Goal: Information Seeking & Learning: Check status

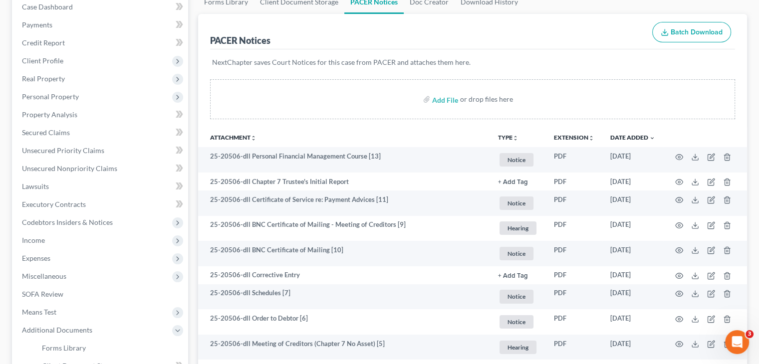
scroll to position [106, 0]
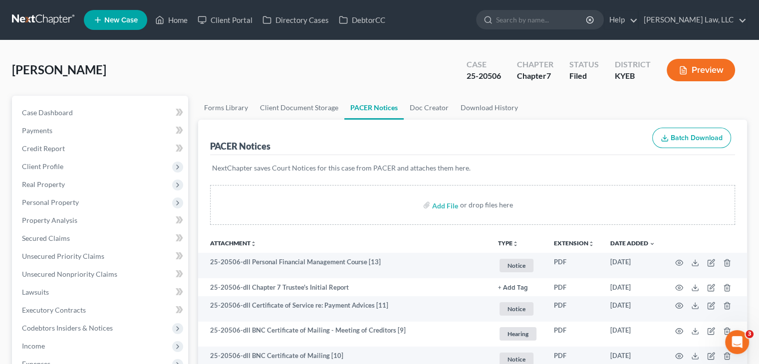
click at [38, 15] on link at bounding box center [44, 20] width 64 height 18
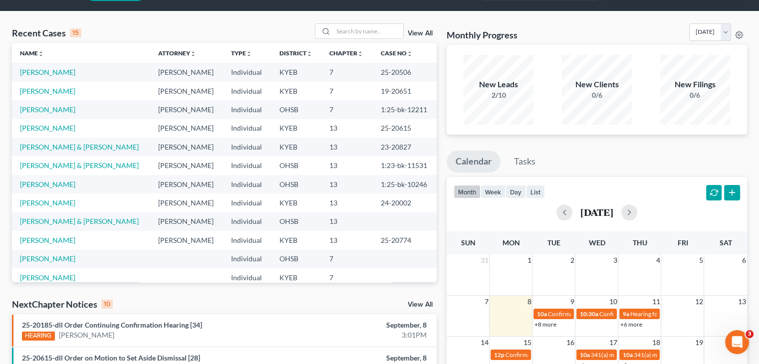
scroll to position [17, 0]
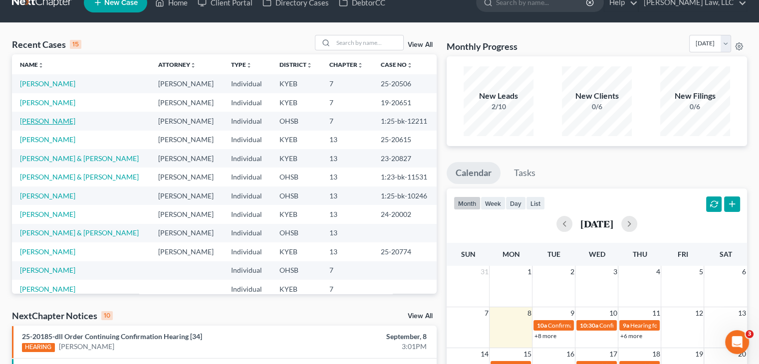
click at [56, 118] on link "McGlinchey, Maria" at bounding box center [47, 121] width 55 height 8
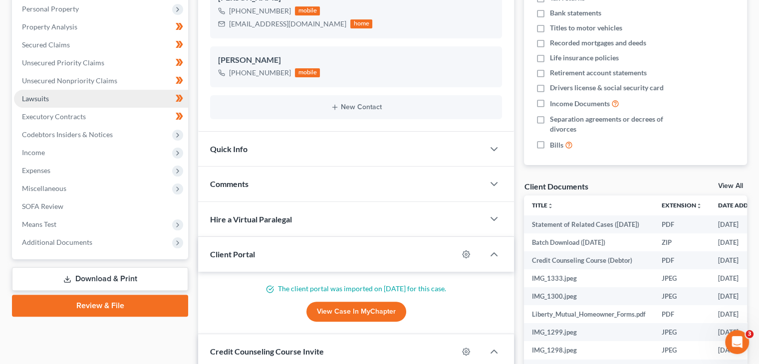
scroll to position [198, 0]
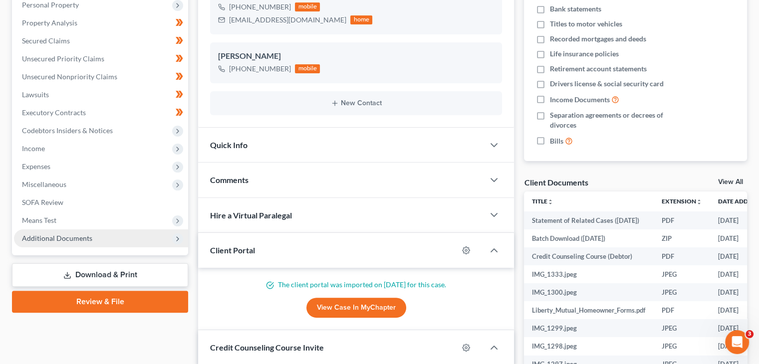
click at [77, 245] on span "Additional Documents" at bounding box center [101, 239] width 174 height 18
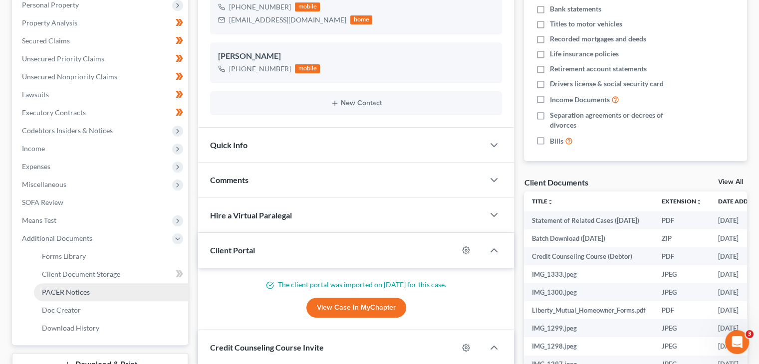
click at [72, 288] on span "PACER Notices" at bounding box center [66, 292] width 48 height 8
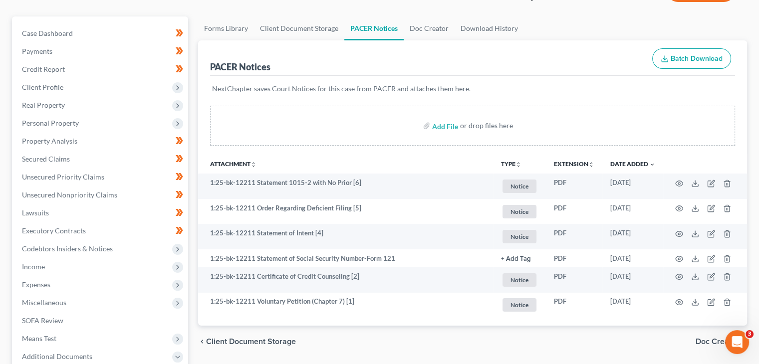
scroll to position [78, 0]
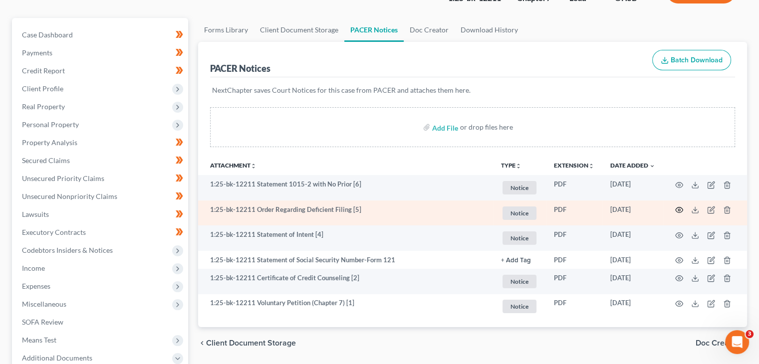
click at [679, 210] on icon "button" at bounding box center [679, 210] width 8 height 8
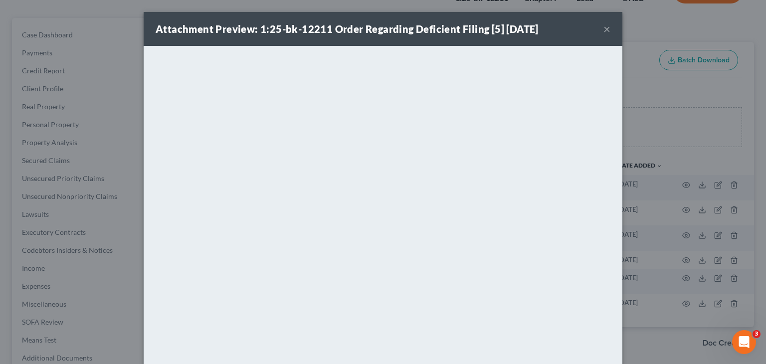
click at [604, 28] on button "×" at bounding box center [607, 29] width 7 height 12
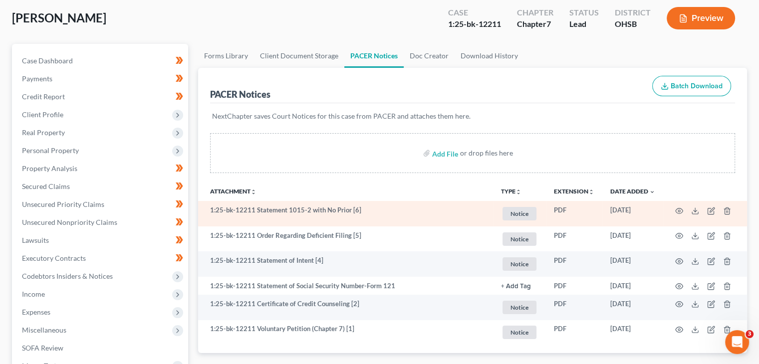
scroll to position [68, 0]
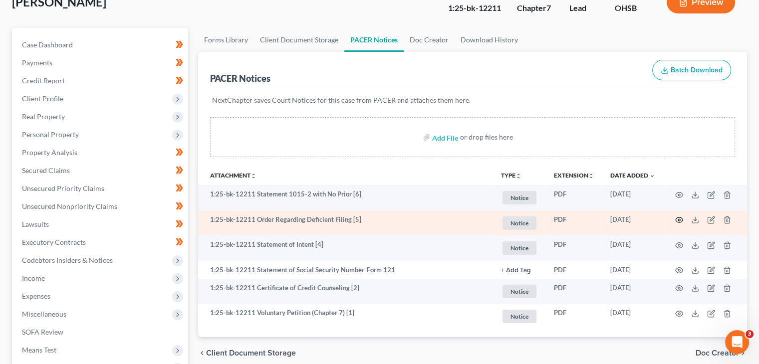
click at [676, 216] on icon "button" at bounding box center [679, 220] width 8 height 8
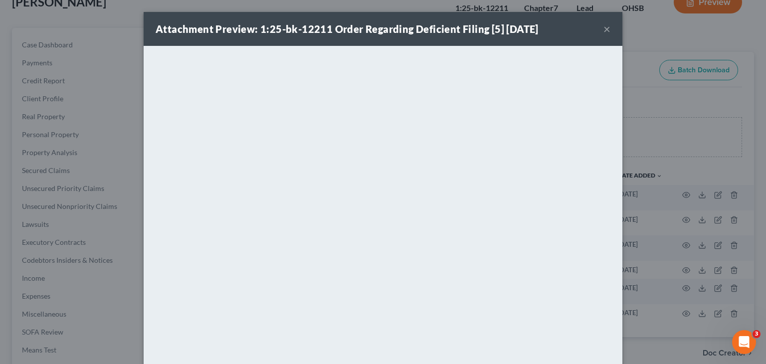
click at [604, 28] on button "×" at bounding box center [607, 29] width 7 height 12
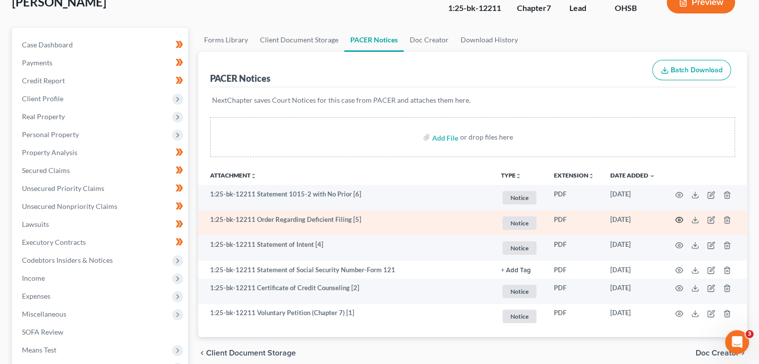
click at [678, 221] on icon "button" at bounding box center [679, 220] width 8 height 8
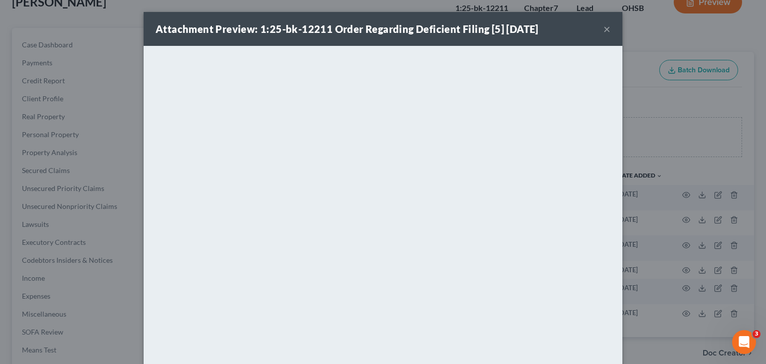
click at [605, 28] on button "×" at bounding box center [607, 29] width 7 height 12
